Goal: Transaction & Acquisition: Download file/media

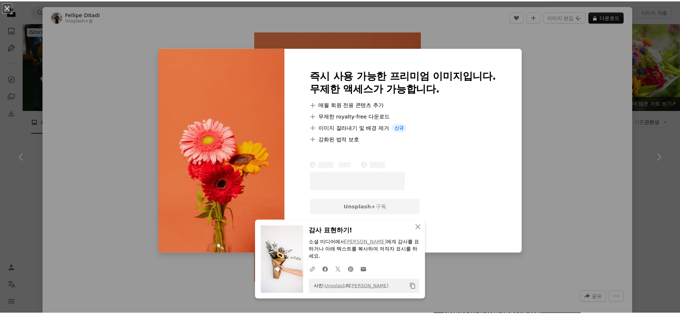
scroll to position [774, 0]
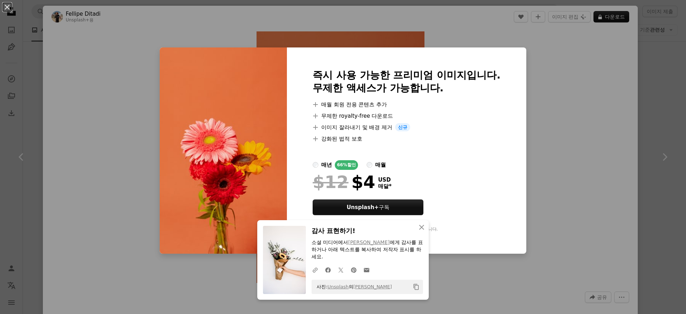
click at [565, 101] on div "An X shape 즉시 사용 가능한 프리미엄 이미지입니다. 무제한 액세스가 가능합니다. A plus sign 매월 회원 전용 콘텐츠 추가 A…" at bounding box center [343, 157] width 686 height 314
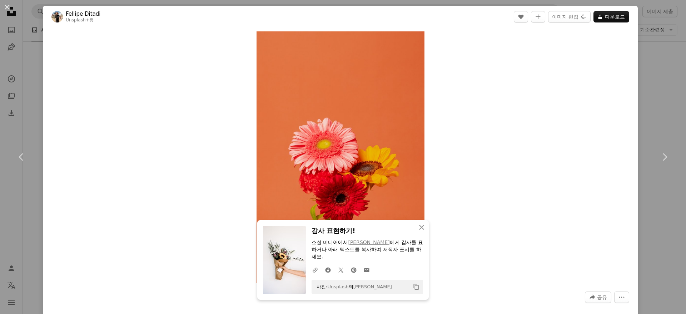
click at [665, 84] on div "An X shape Chevron left Chevron right Fellipe Ditadi Unsplash+ 용 A heart A plus…" at bounding box center [343, 157] width 686 height 314
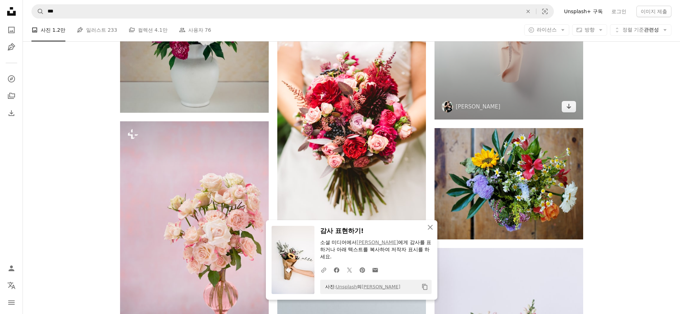
scroll to position [1071, 0]
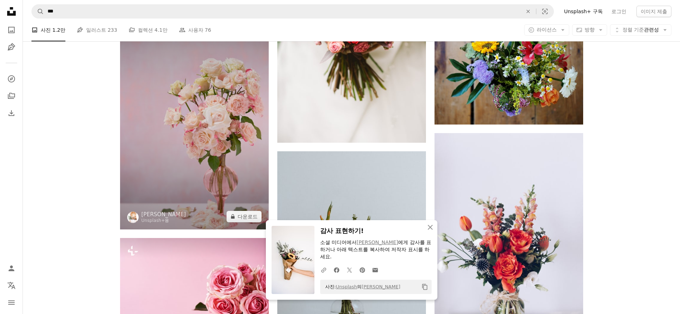
click at [231, 165] on img at bounding box center [194, 117] width 149 height 223
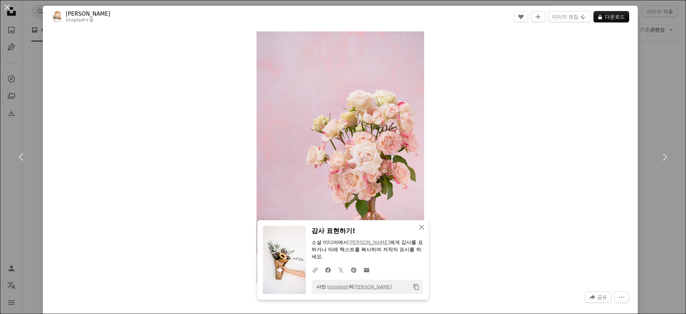
click at [641, 146] on div "An X shape Chevron left Chevron right [PERSON_NAME] Unsplash+ 용 A heart A plus …" at bounding box center [343, 157] width 686 height 314
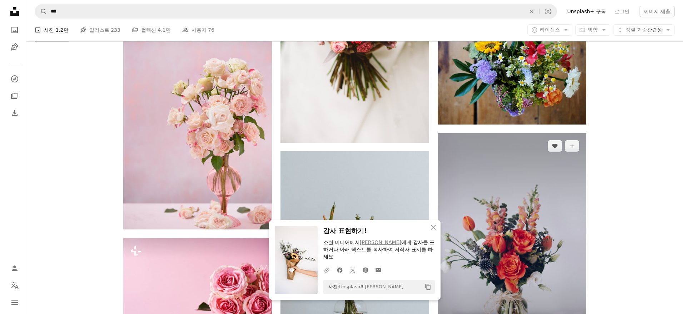
scroll to position [1250, 0]
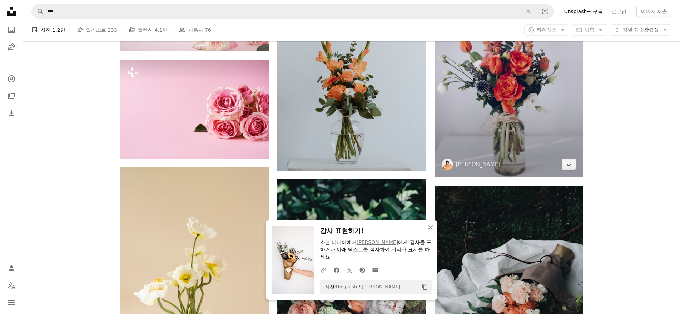
click at [532, 129] on img at bounding box center [508, 66] width 149 height 223
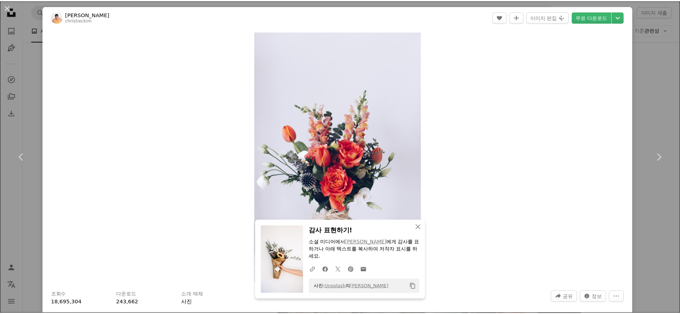
scroll to position [60, 0]
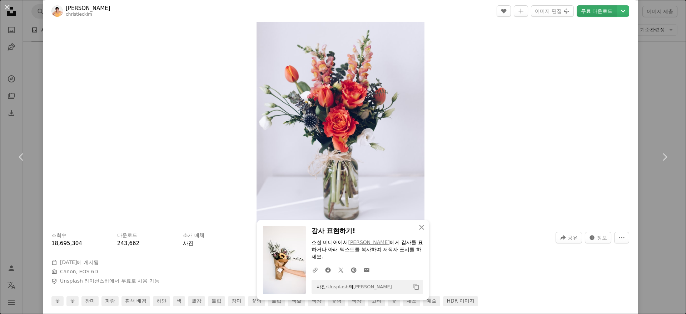
click at [591, 13] on link "무료 다운로드" at bounding box center [596, 10] width 40 height 11
drag, startPoint x: 663, startPoint y: 101, endPoint x: 649, endPoint y: 108, distance: 15.7
click at [663, 101] on div "An X shape Chevron left Chevron right [PERSON_NAME] A heart A plus sign 이미지 편집 …" at bounding box center [343, 157] width 686 height 314
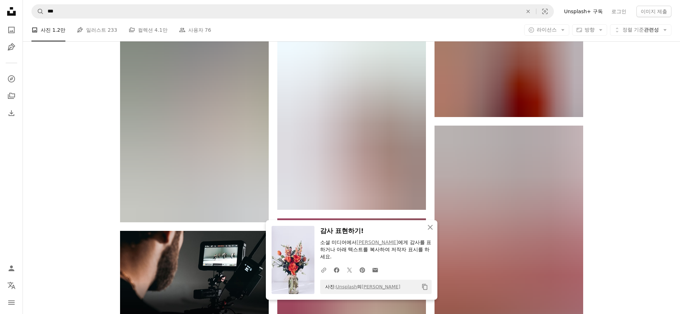
scroll to position [1667, 0]
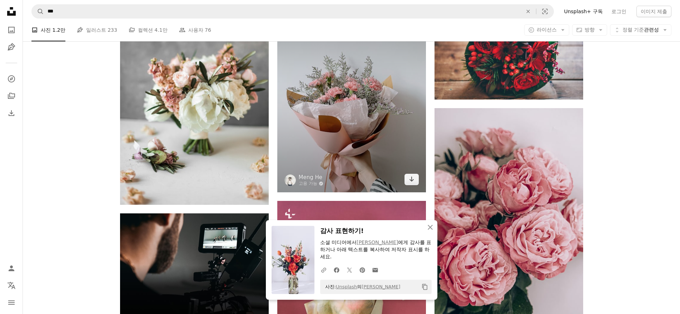
click at [390, 150] on img at bounding box center [351, 93] width 149 height 198
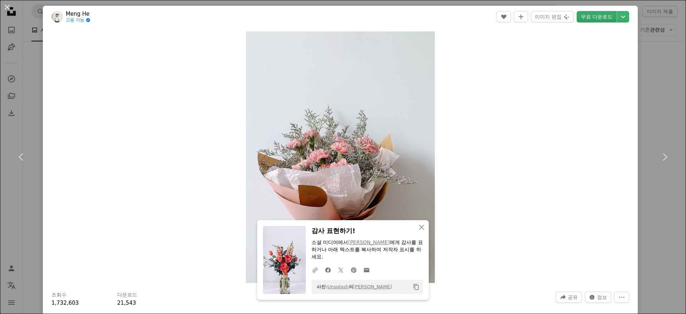
click at [585, 14] on link "무료 다운로드" at bounding box center [596, 16] width 40 height 11
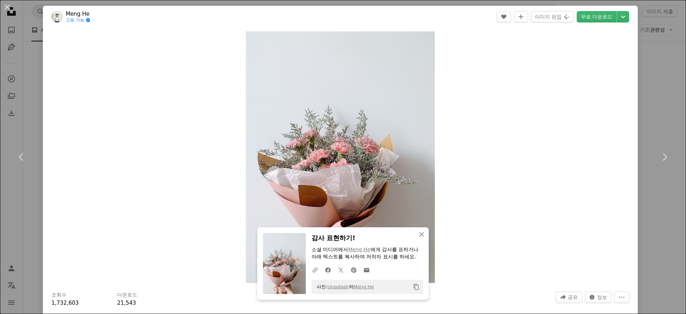
click at [664, 96] on div "An X shape Chevron left Chevron right Meng He 고용 가능 A checkmark inside of a cir…" at bounding box center [343, 157] width 686 height 314
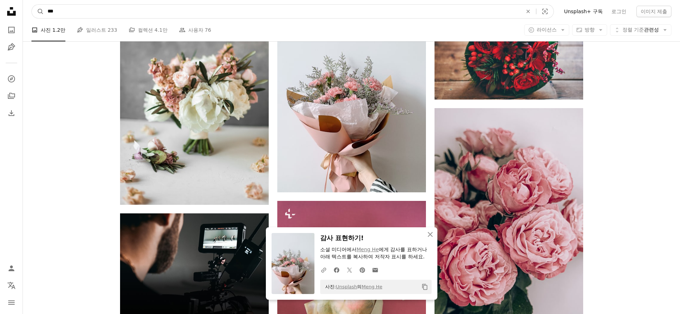
drag, startPoint x: 169, startPoint y: 11, endPoint x: 0, endPoint y: 12, distance: 168.6
click at [0, 12] on div "Unsplash logo Unsplash 홈 A photo Pen Tool A compass A stack of folders Download…" at bounding box center [340, 78] width 680 height 3490
type input "**"
click button "A magnifying glass" at bounding box center [38, 12] width 12 height 14
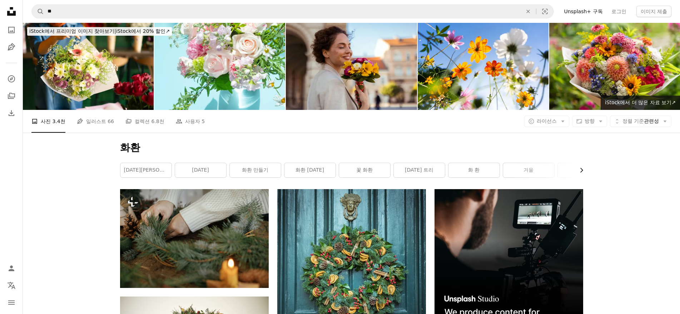
click at [576, 175] on button "Chevron right" at bounding box center [579, 170] width 8 height 14
click at [523, 174] on link "장례식 화환" at bounding box center [530, 170] width 51 height 14
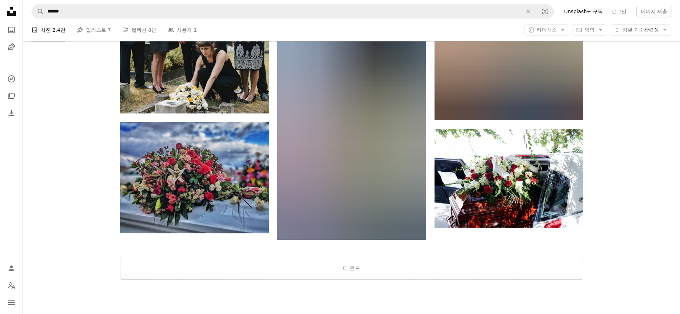
scroll to position [833, 0]
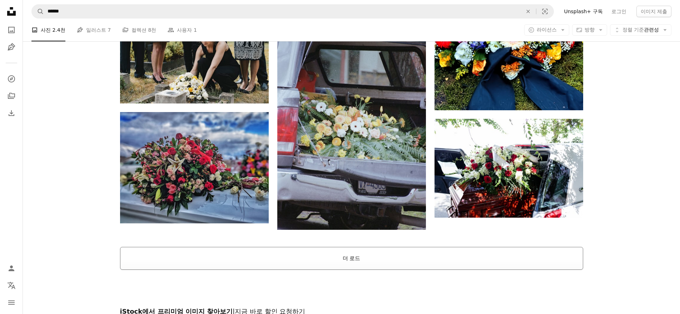
click at [362, 253] on button "더 로드" at bounding box center [351, 258] width 463 height 23
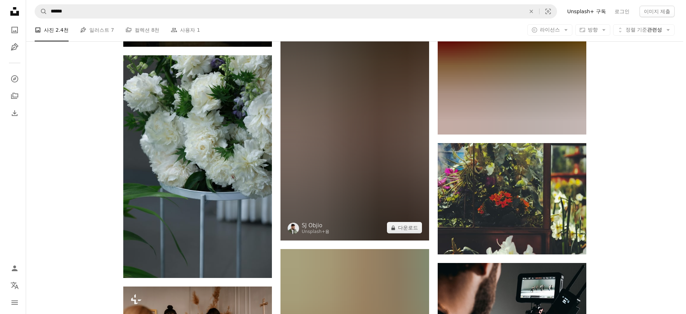
scroll to position [2202, 0]
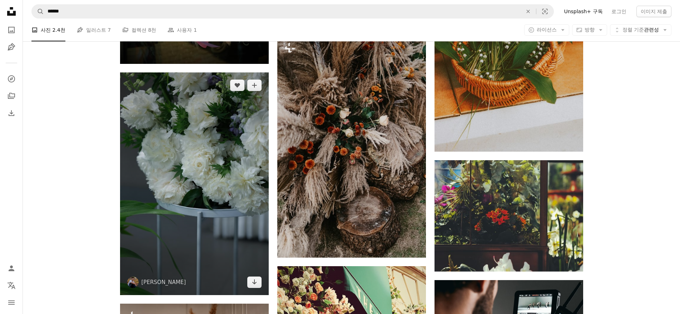
click at [199, 170] on img at bounding box center [194, 183] width 149 height 223
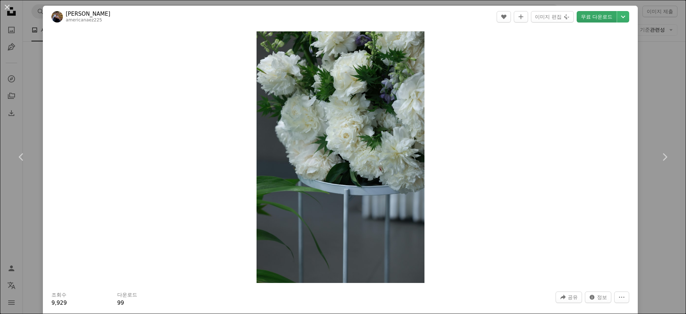
click at [583, 19] on link "무료 다운로드" at bounding box center [596, 16] width 40 height 11
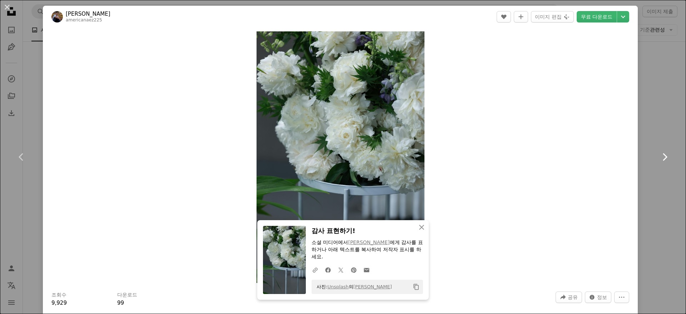
drag, startPoint x: 660, startPoint y: 130, endPoint x: 649, endPoint y: 134, distance: 11.3
click at [660, 130] on link "Chevron right" at bounding box center [664, 157] width 43 height 69
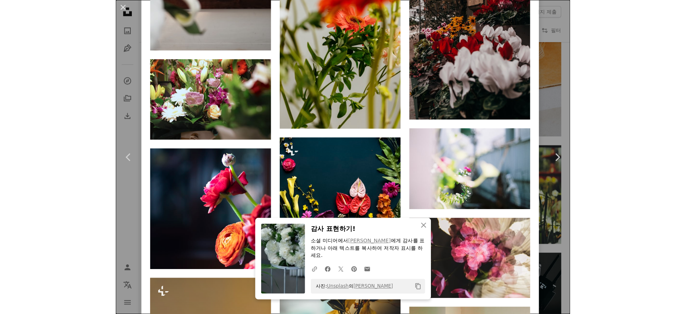
scroll to position [2202, 0]
